Goal: Register for event/course

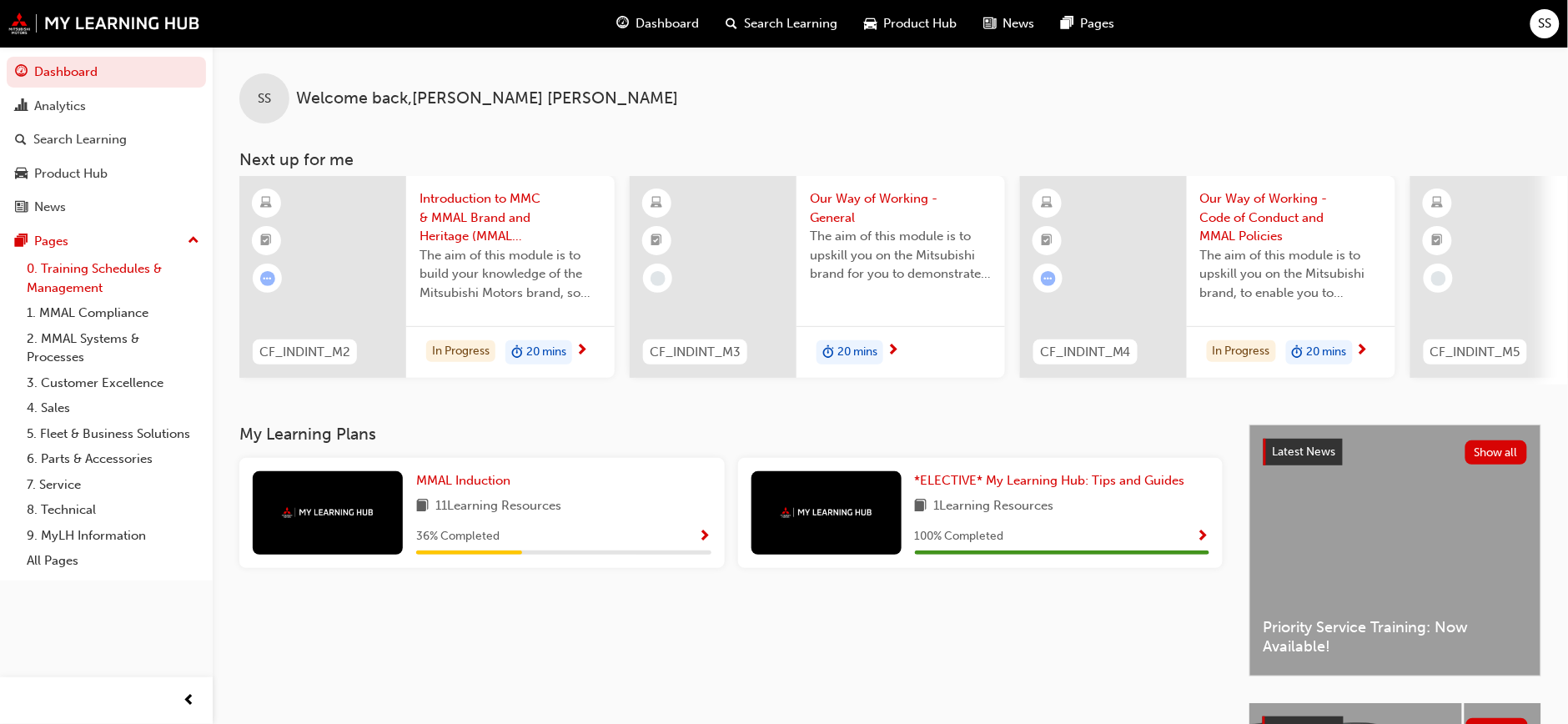
click at [64, 279] on link "0. Training Schedules & Management" at bounding box center [114, 278] width 186 height 44
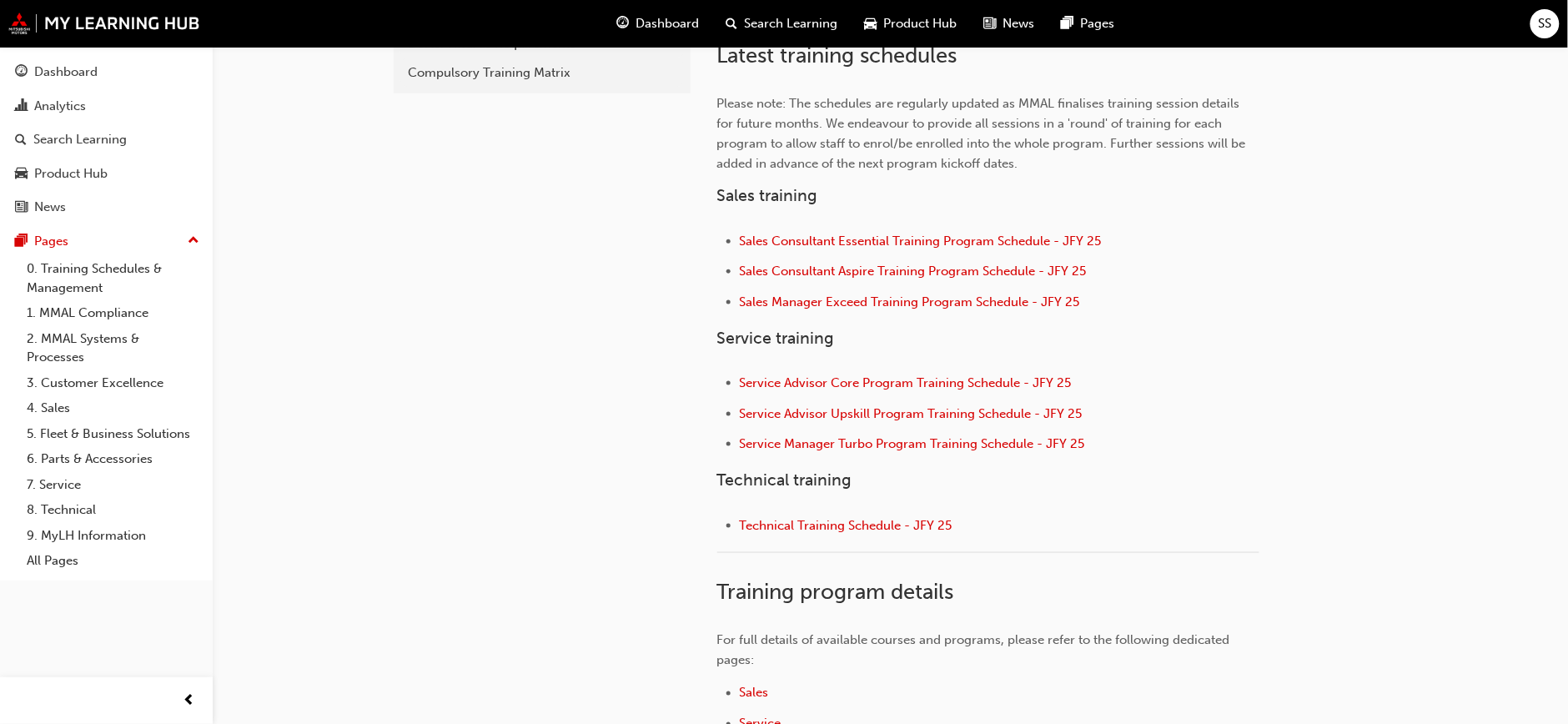
scroll to position [550, 0]
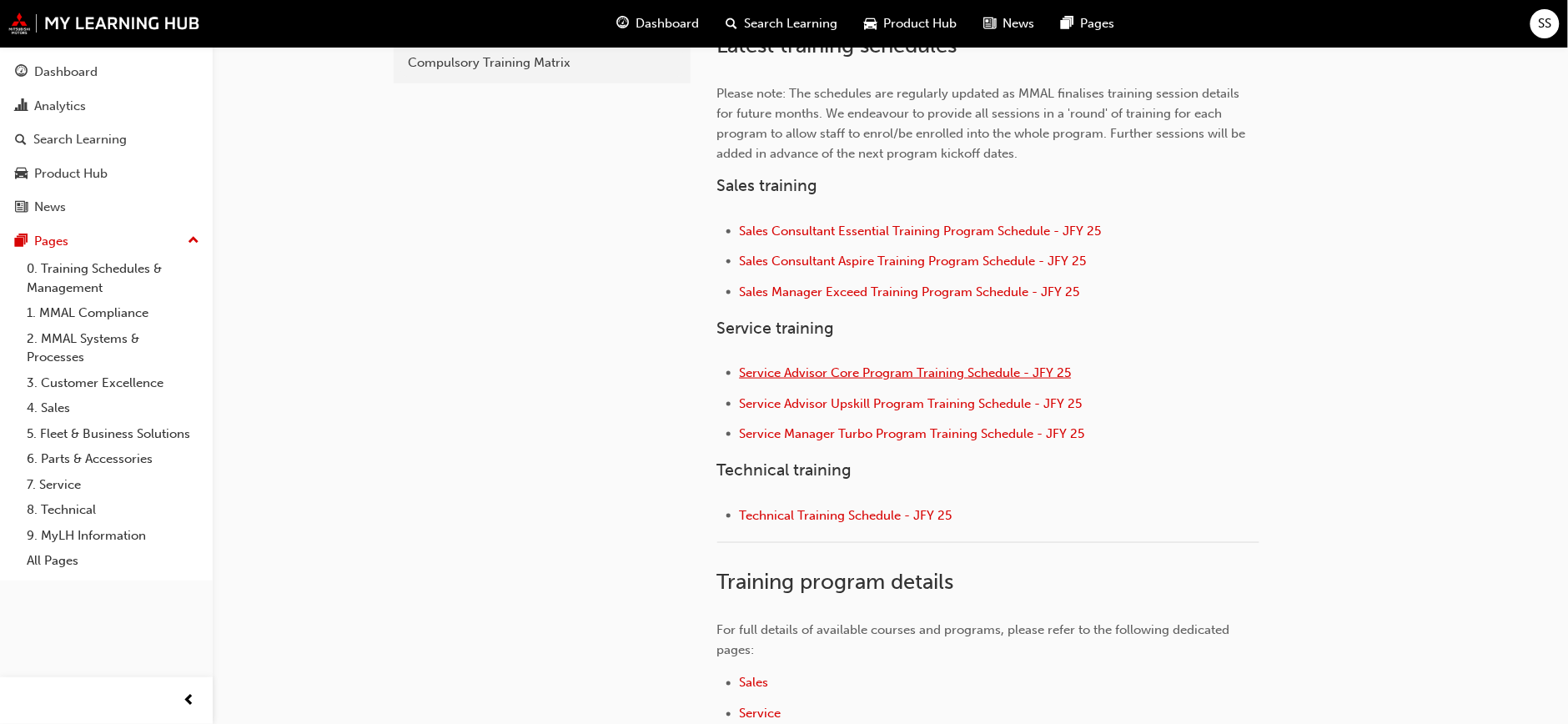
click at [919, 373] on span "Service Advisor Core Program Training Schedule - JFY 25" at bounding box center [906, 373] width 332 height 15
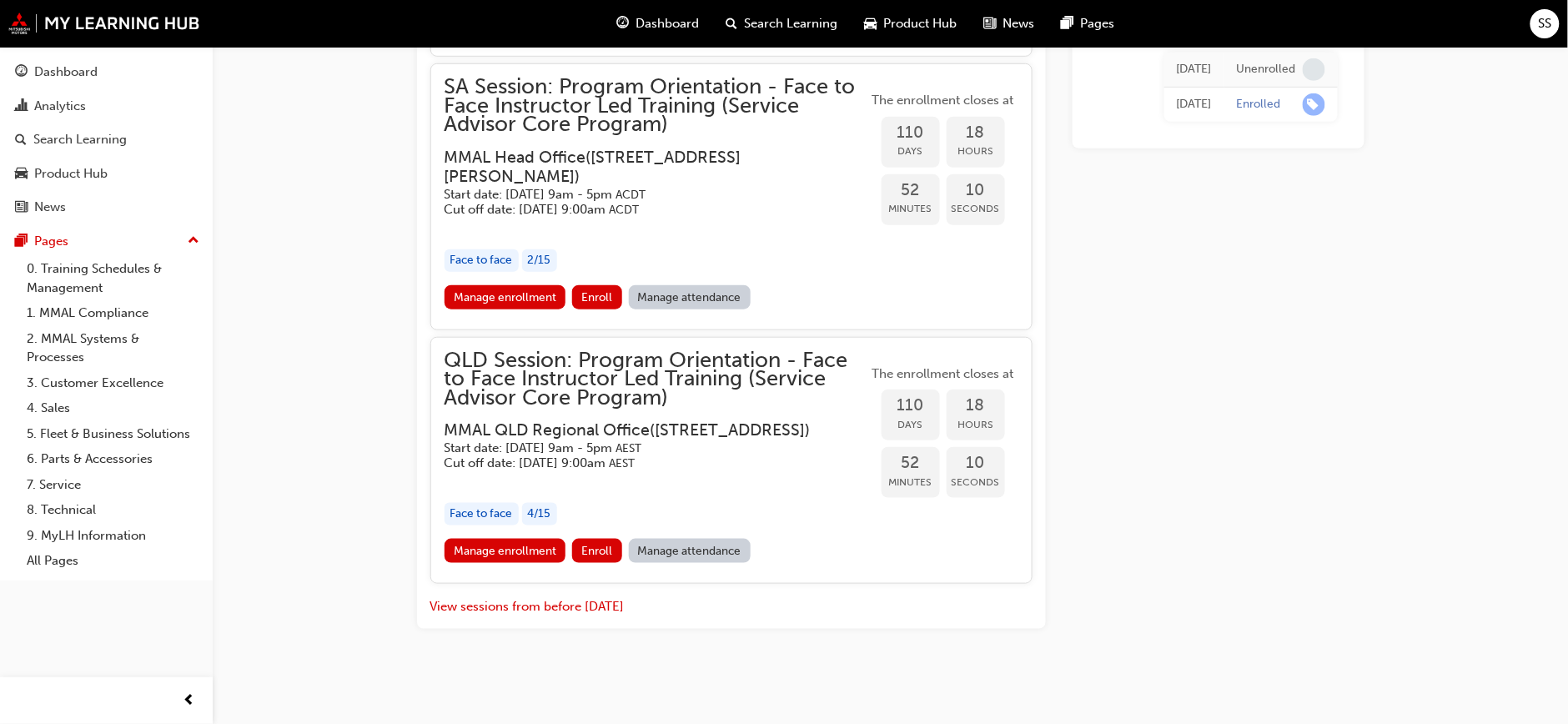
scroll to position [2655, 0]
click at [505, 551] on link "Manage enrollment" at bounding box center [506, 550] width 122 height 25
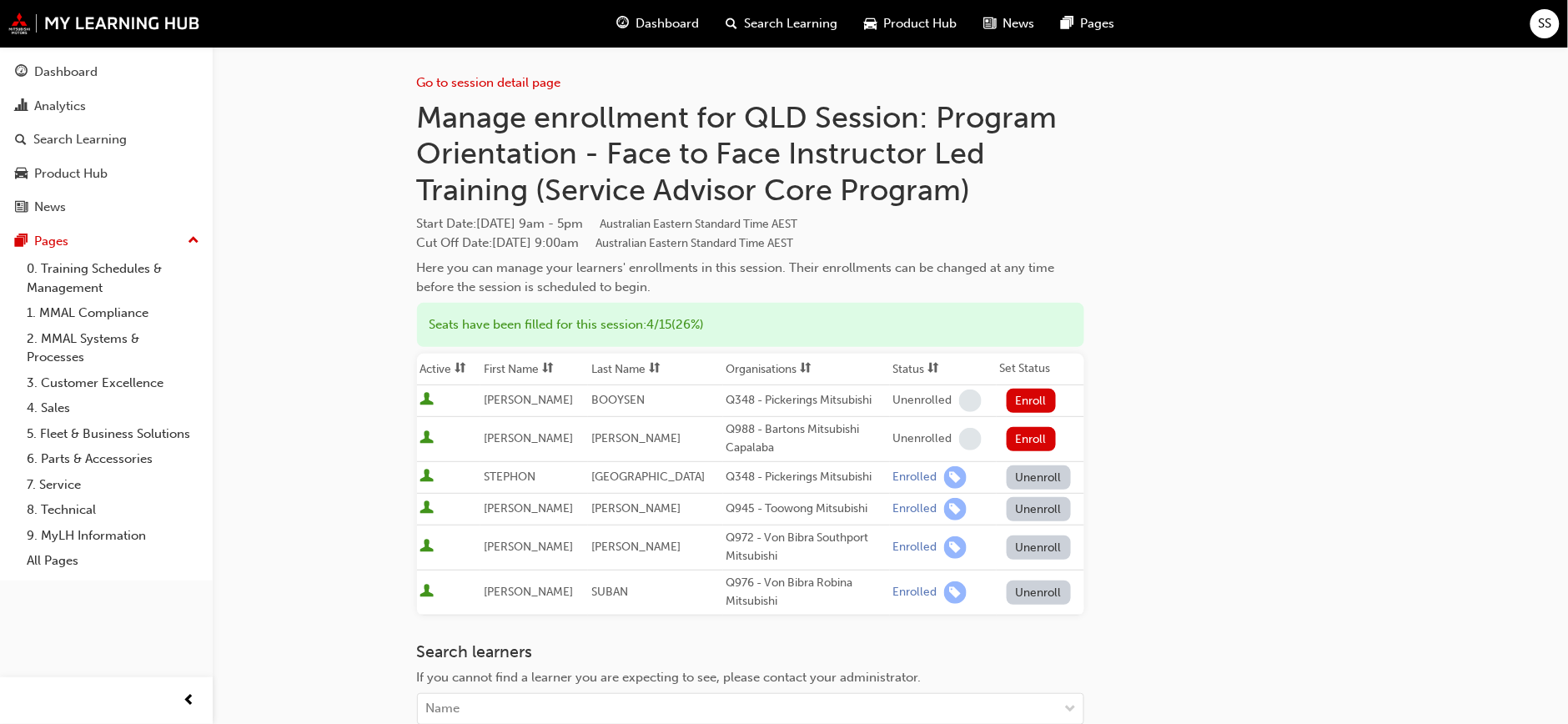
drag, startPoint x: 1582, startPoint y: 363, endPoint x: 1014, endPoint y: 160, distance: 603.2
click at [1014, 160] on h1 "Manage enrollment for QLD Session: Program Orientation - Face to Face Instructo…" at bounding box center [751, 153] width 668 height 109
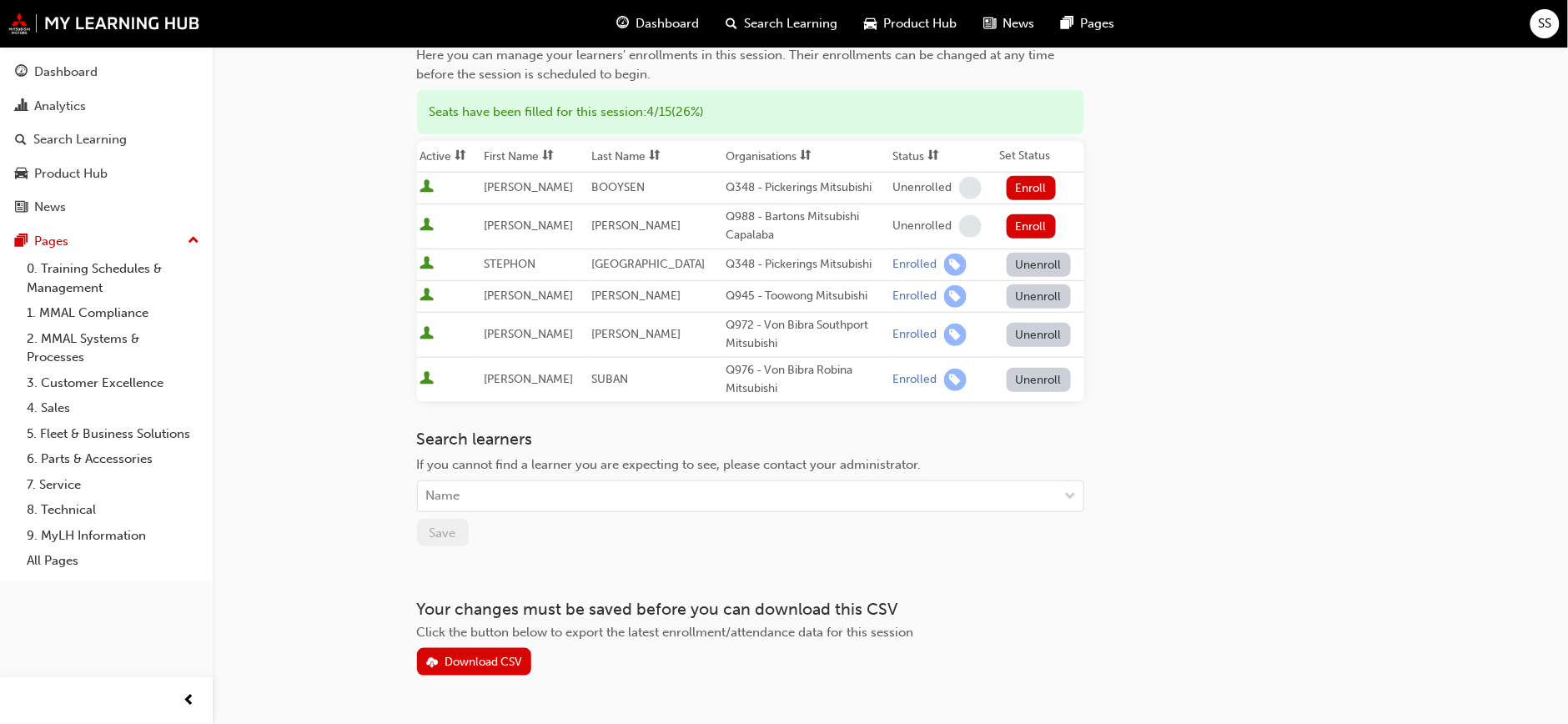
scroll to position [257, 0]
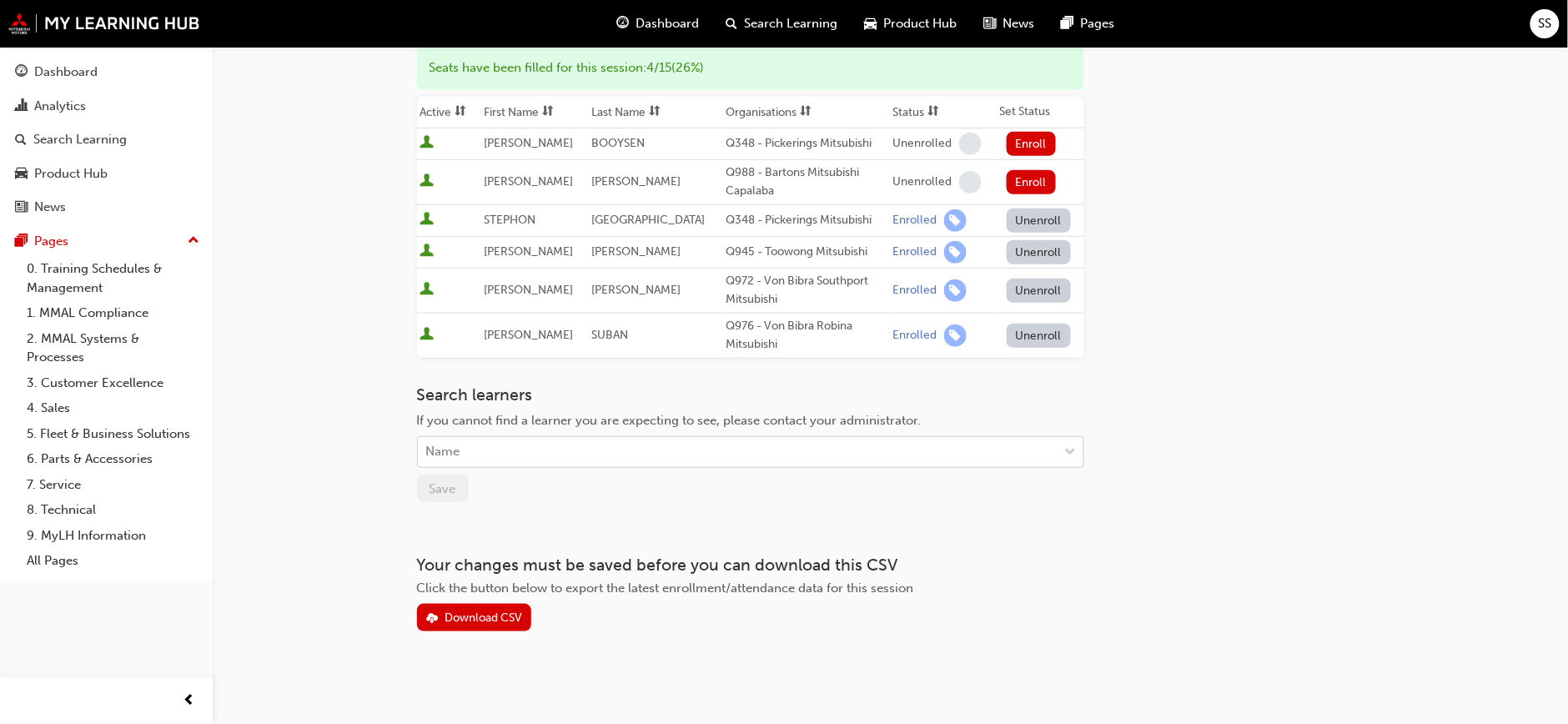
click at [468, 443] on div "Name" at bounding box center [738, 452] width 640 height 29
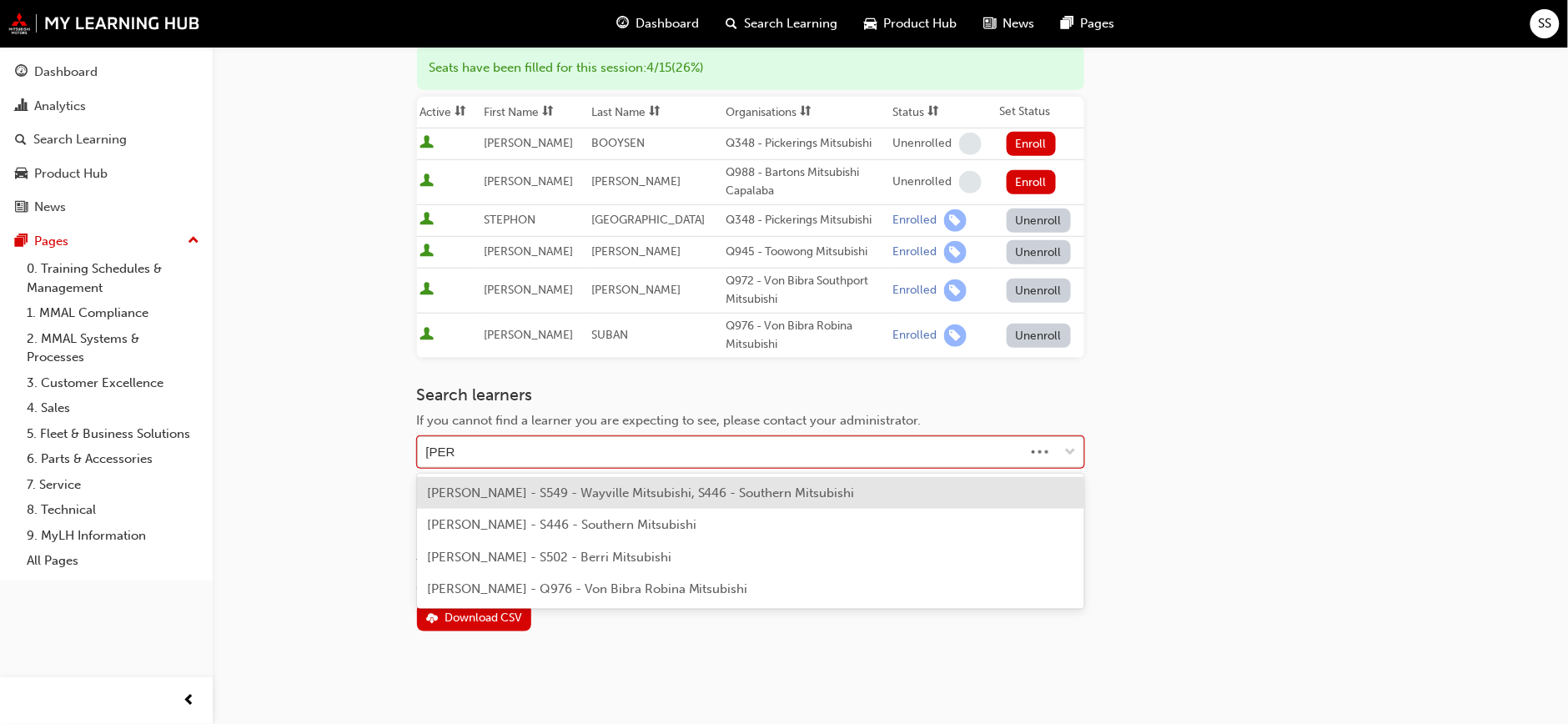
type input "[PERSON_NAME]"
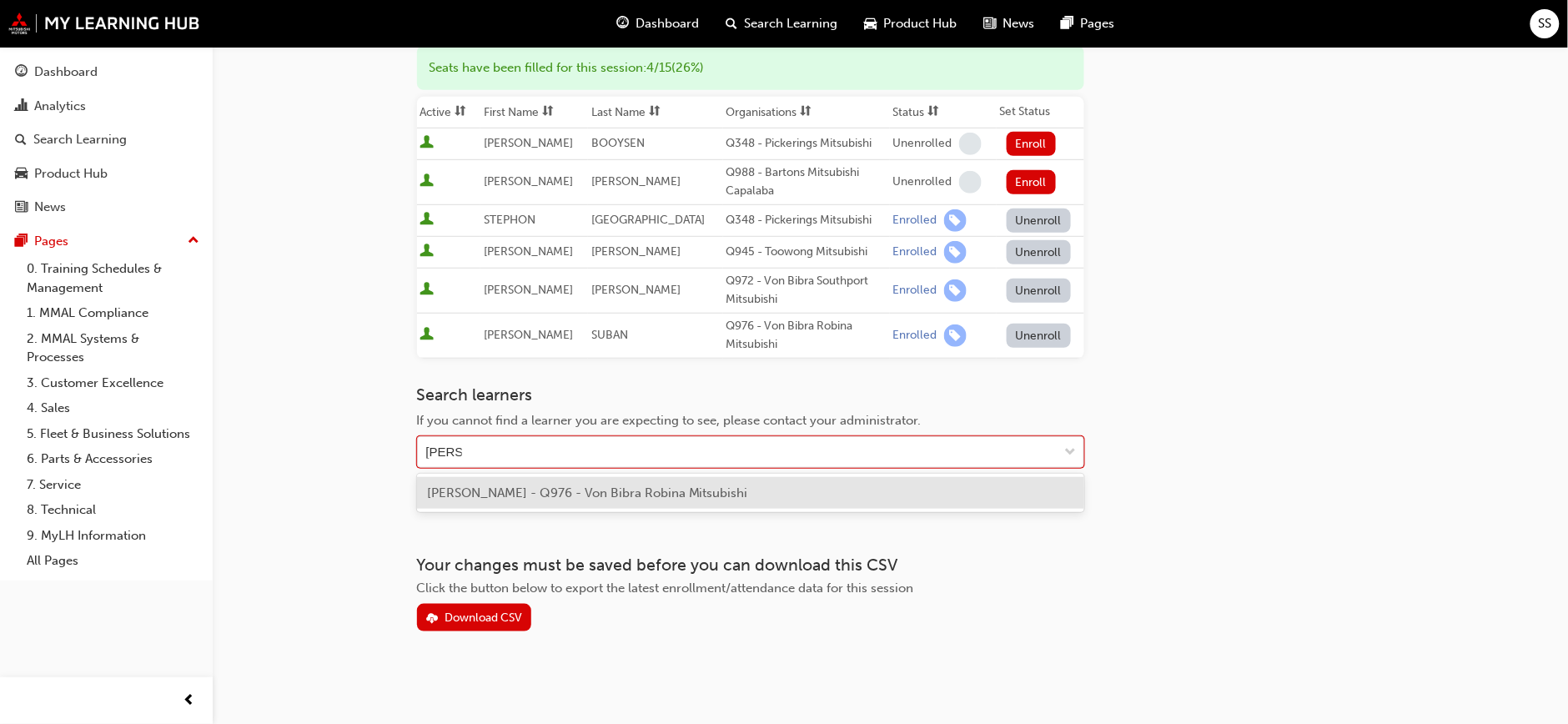
click at [523, 499] on span "[PERSON_NAME] - Q976 - Von Bibra Robina Mitsubishi" at bounding box center [587, 493] width 321 height 15
click at [523, 499] on div "Search learners If you cannot find a learner you are expecting to see, please c…" at bounding box center [751, 444] width 668 height 118
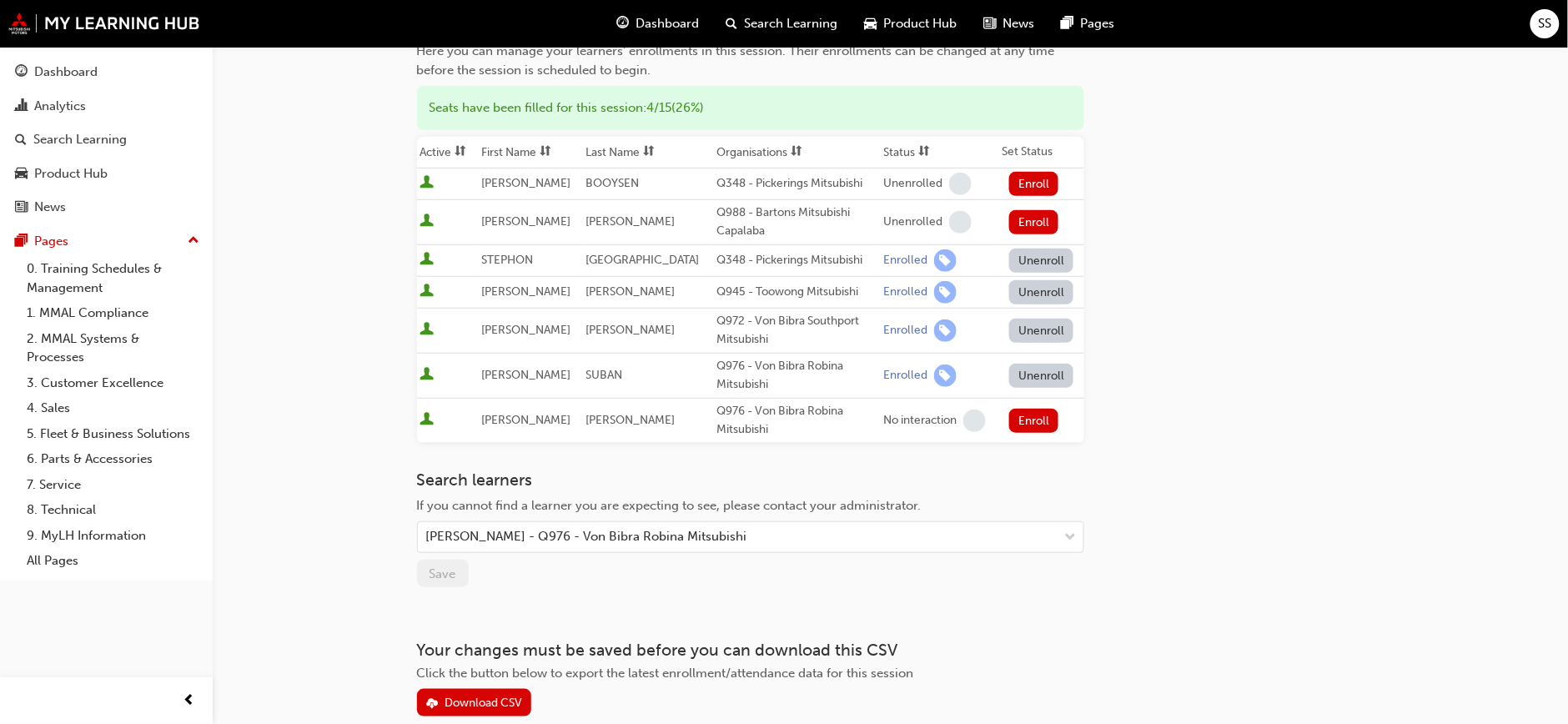
scroll to position [255, 0]
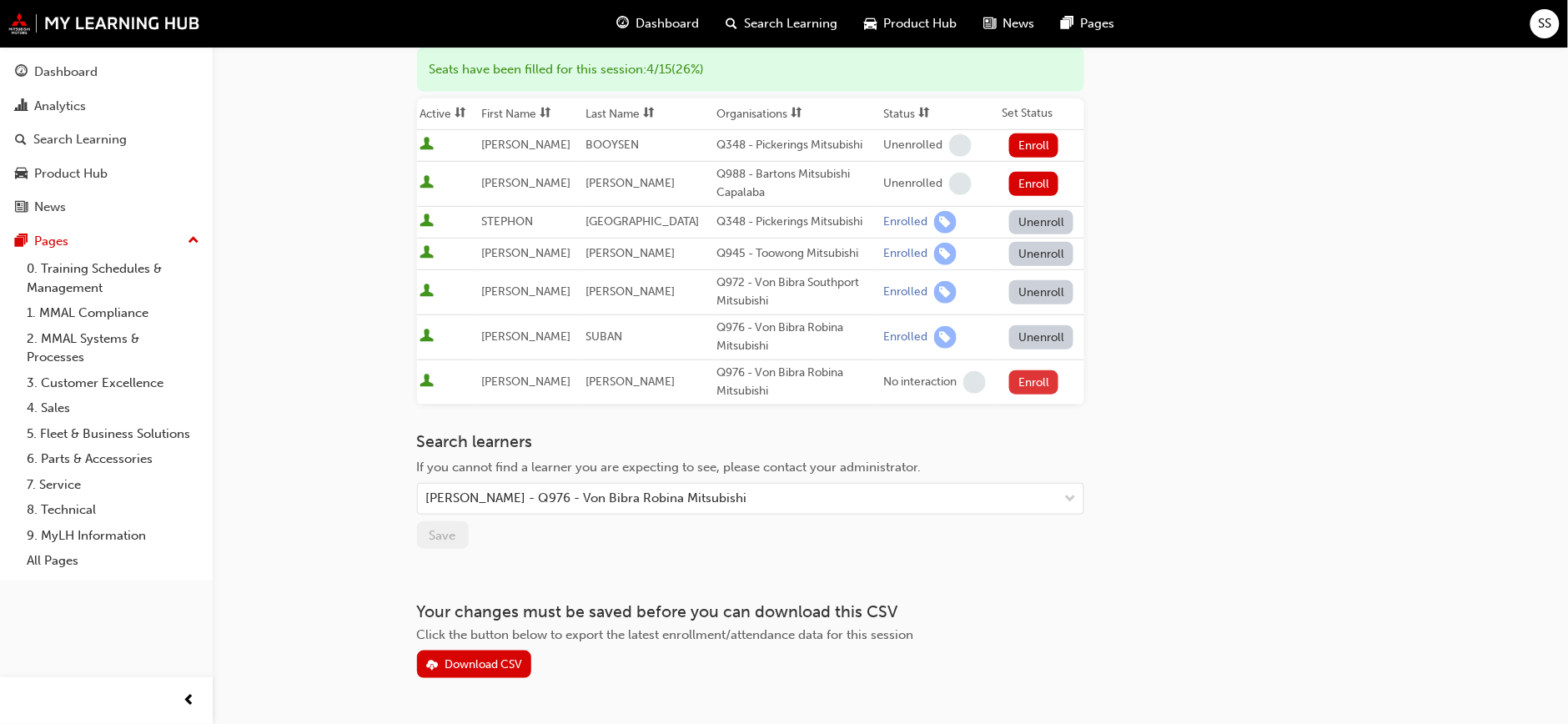
click at [1026, 383] on button "Enroll" at bounding box center [1033, 382] width 50 height 25
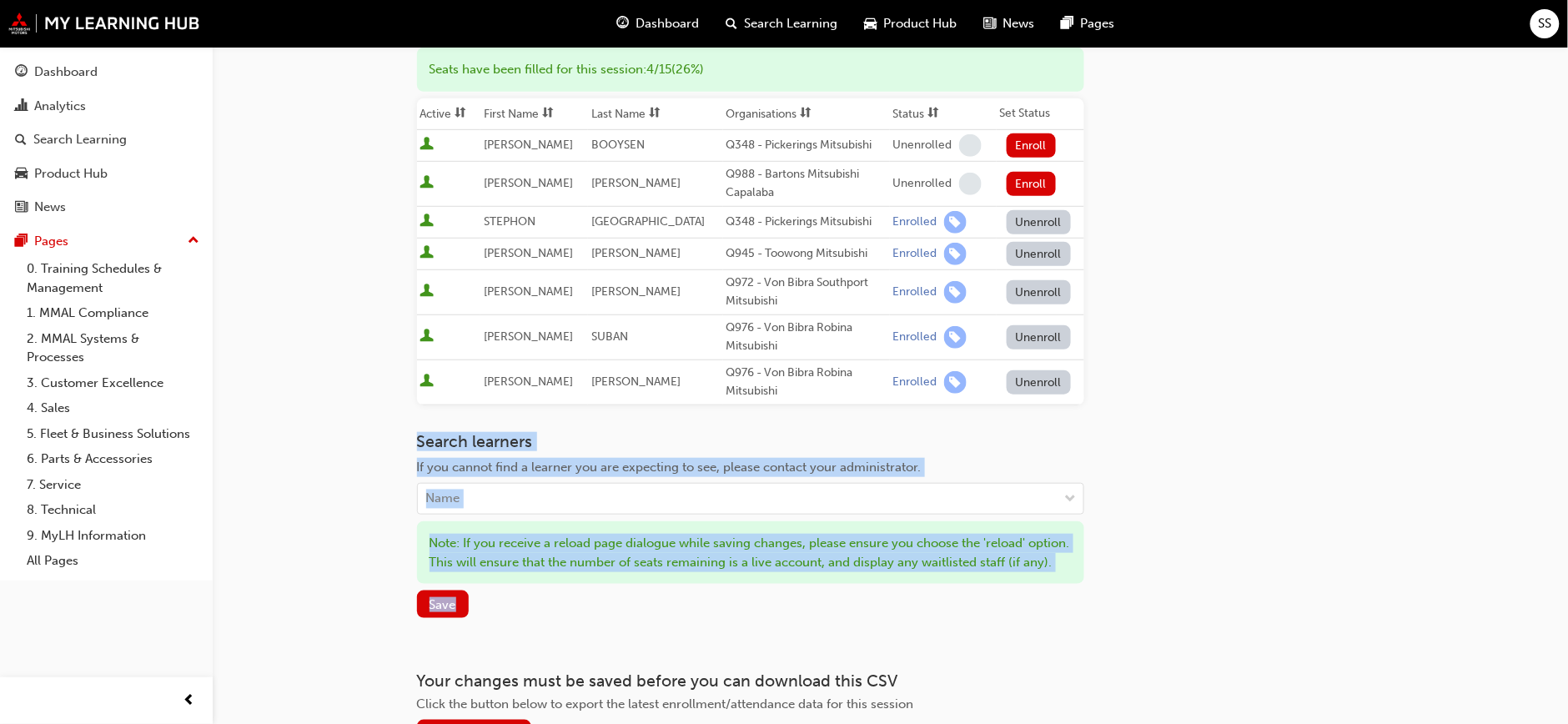
click at [1031, 384] on button "Unenroll" at bounding box center [1039, 382] width 65 height 25
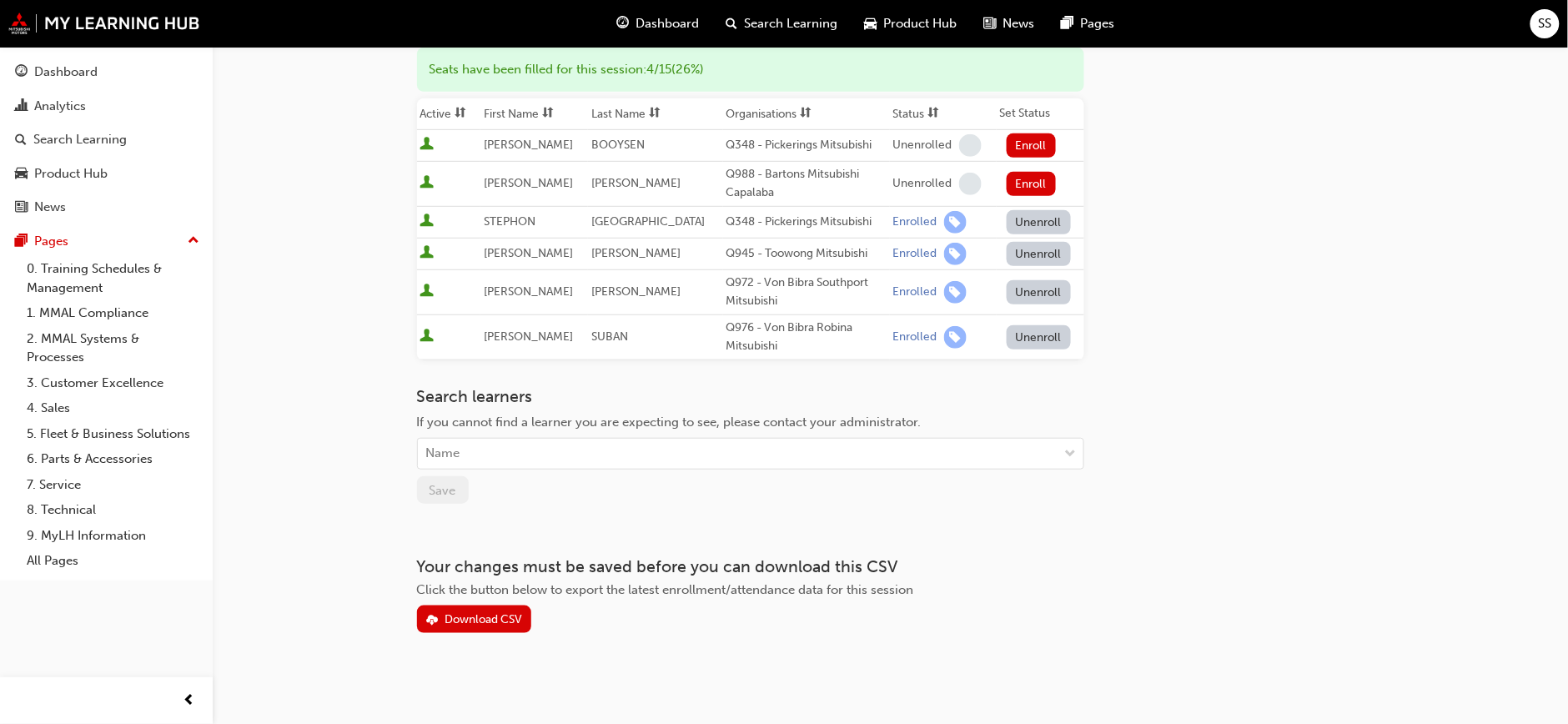
click at [1475, 286] on div "Go to session detail page Manage enrollment for QLD Session: Program Orientatio…" at bounding box center [784, 236] width 1568 height 983
click at [516, 450] on div "Name" at bounding box center [738, 454] width 640 height 29
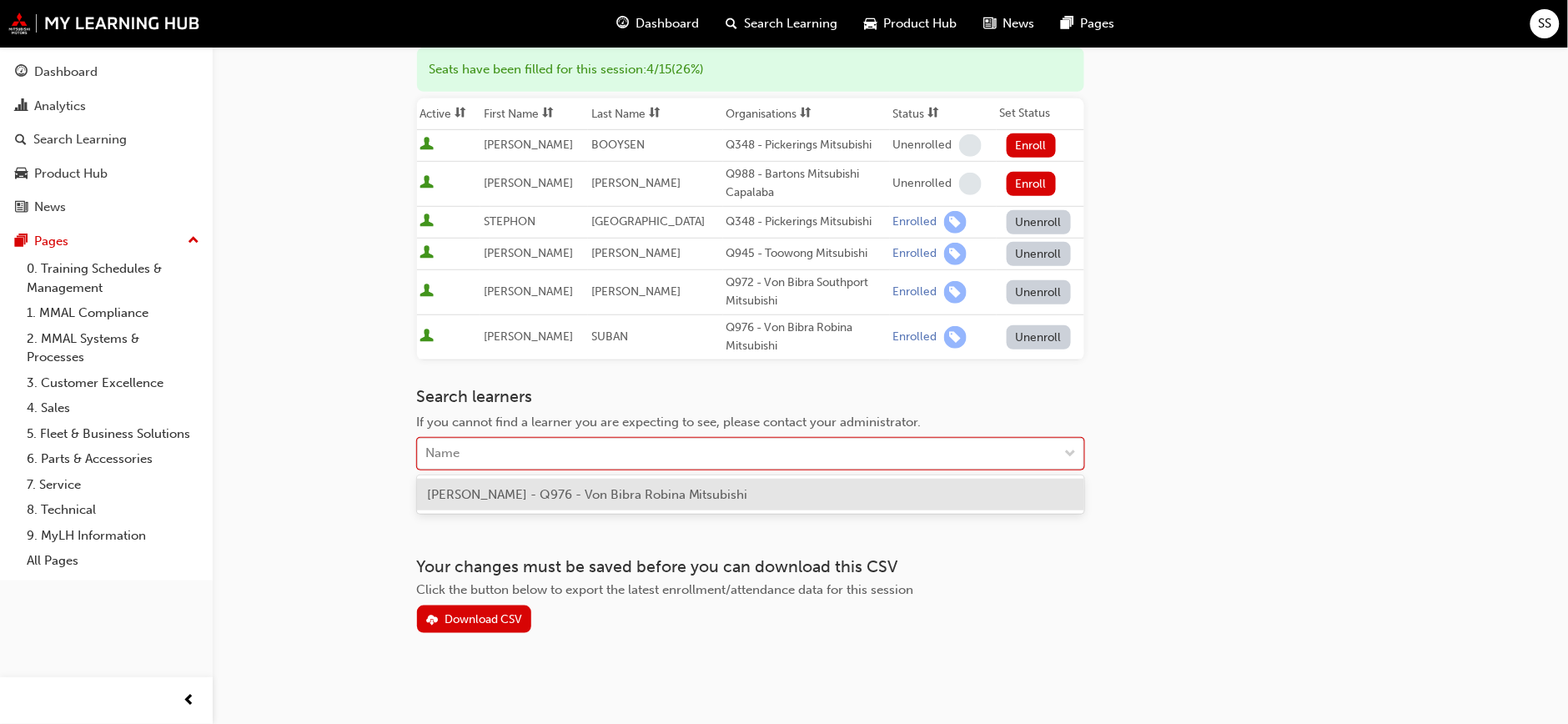
click at [509, 495] on span "[PERSON_NAME] - Q976 - Von Bibra Robina Mitsubishi" at bounding box center [587, 495] width 321 height 15
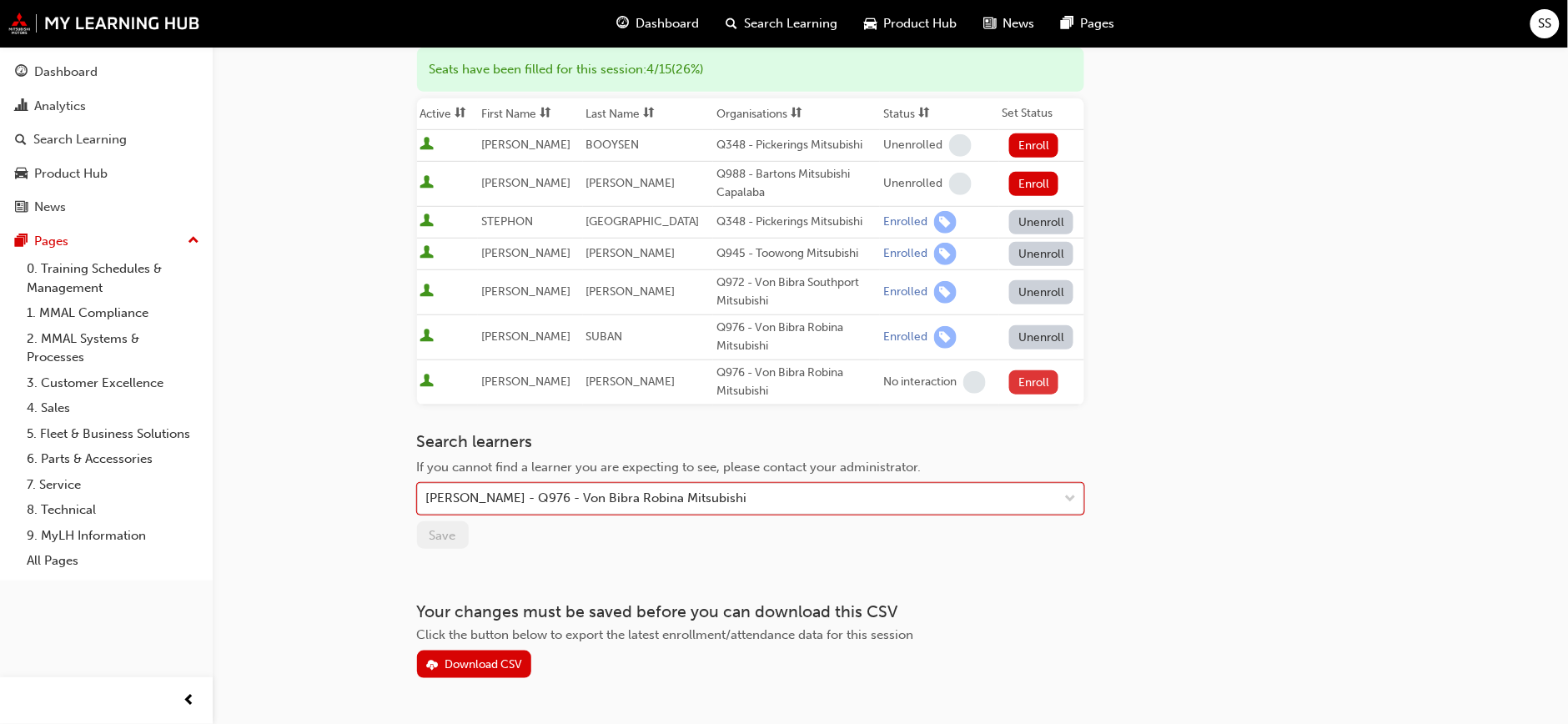
click at [1029, 374] on button "Enroll" at bounding box center [1033, 382] width 50 height 25
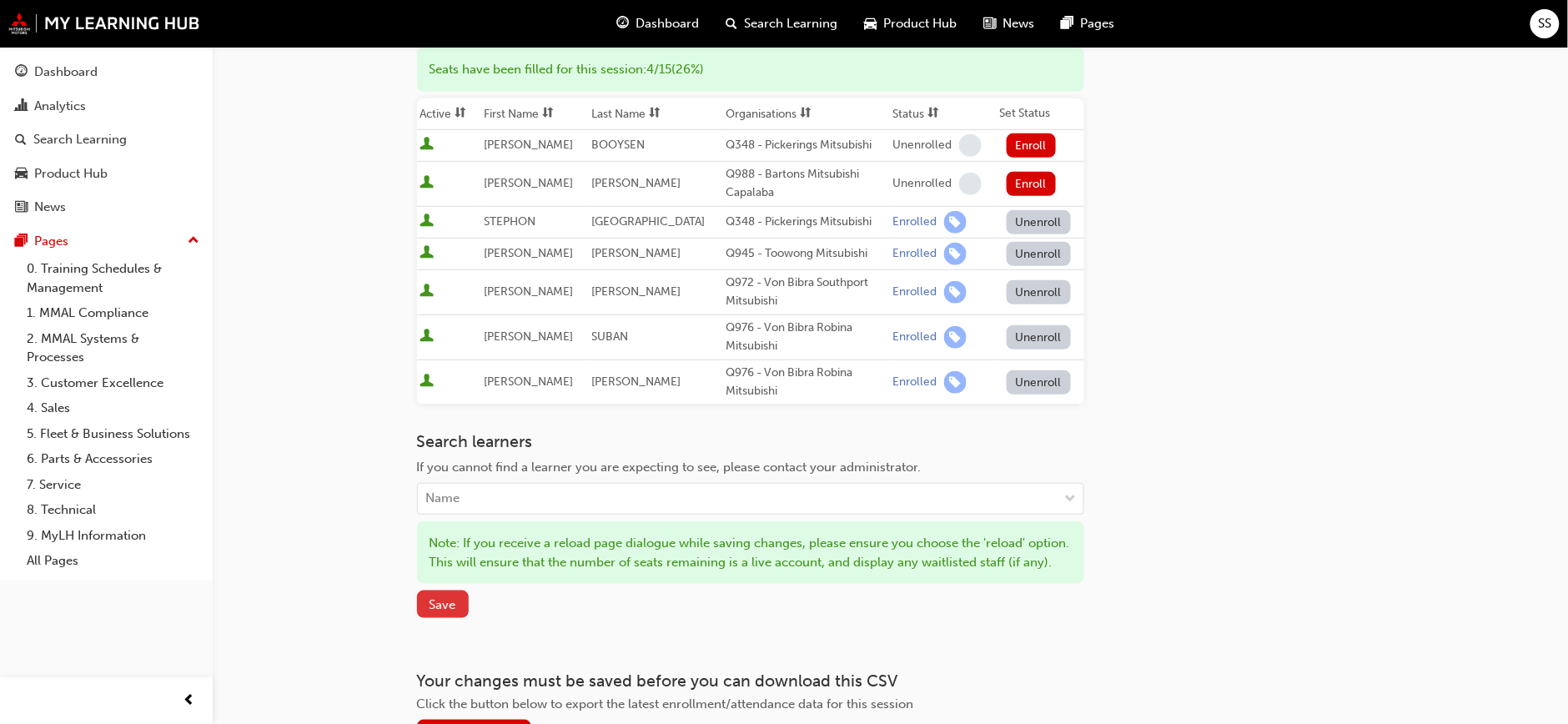
click at [440, 612] on span "Save" at bounding box center [443, 605] width 27 height 15
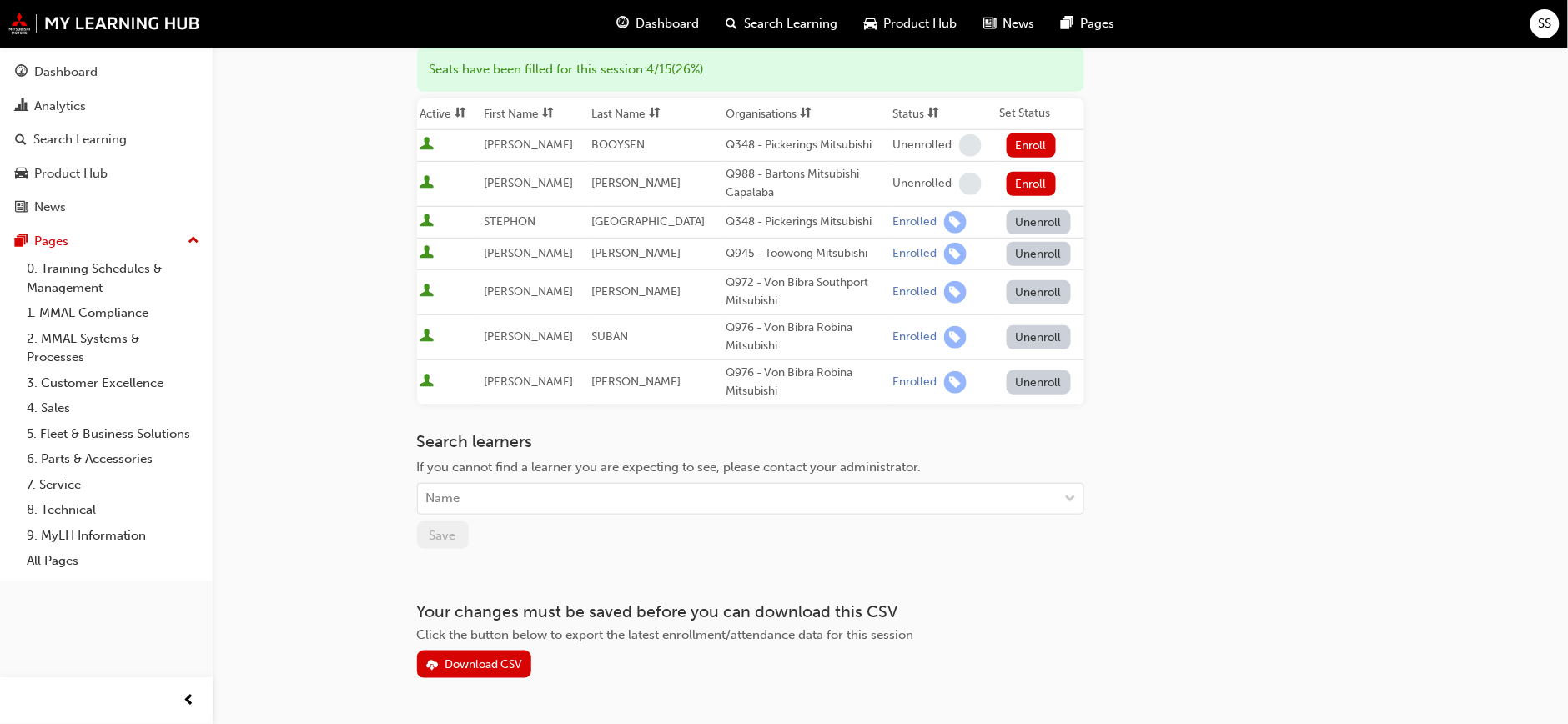
scroll to position [89, 0]
